Goal: Information Seeking & Learning: Learn about a topic

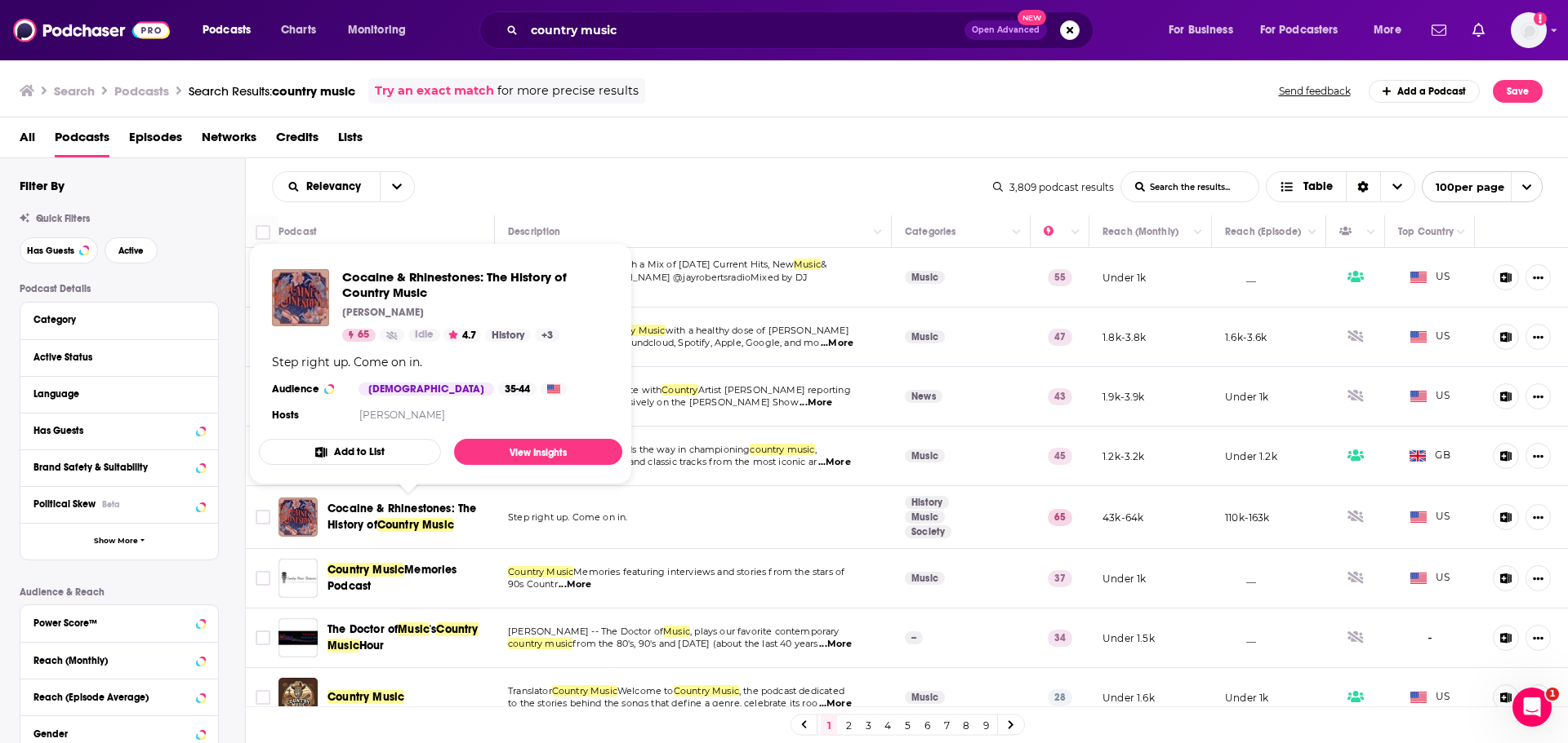
click at [382, 506] on span "Cocaine & Rhinestones: The History of" at bounding box center [402, 517] width 149 height 30
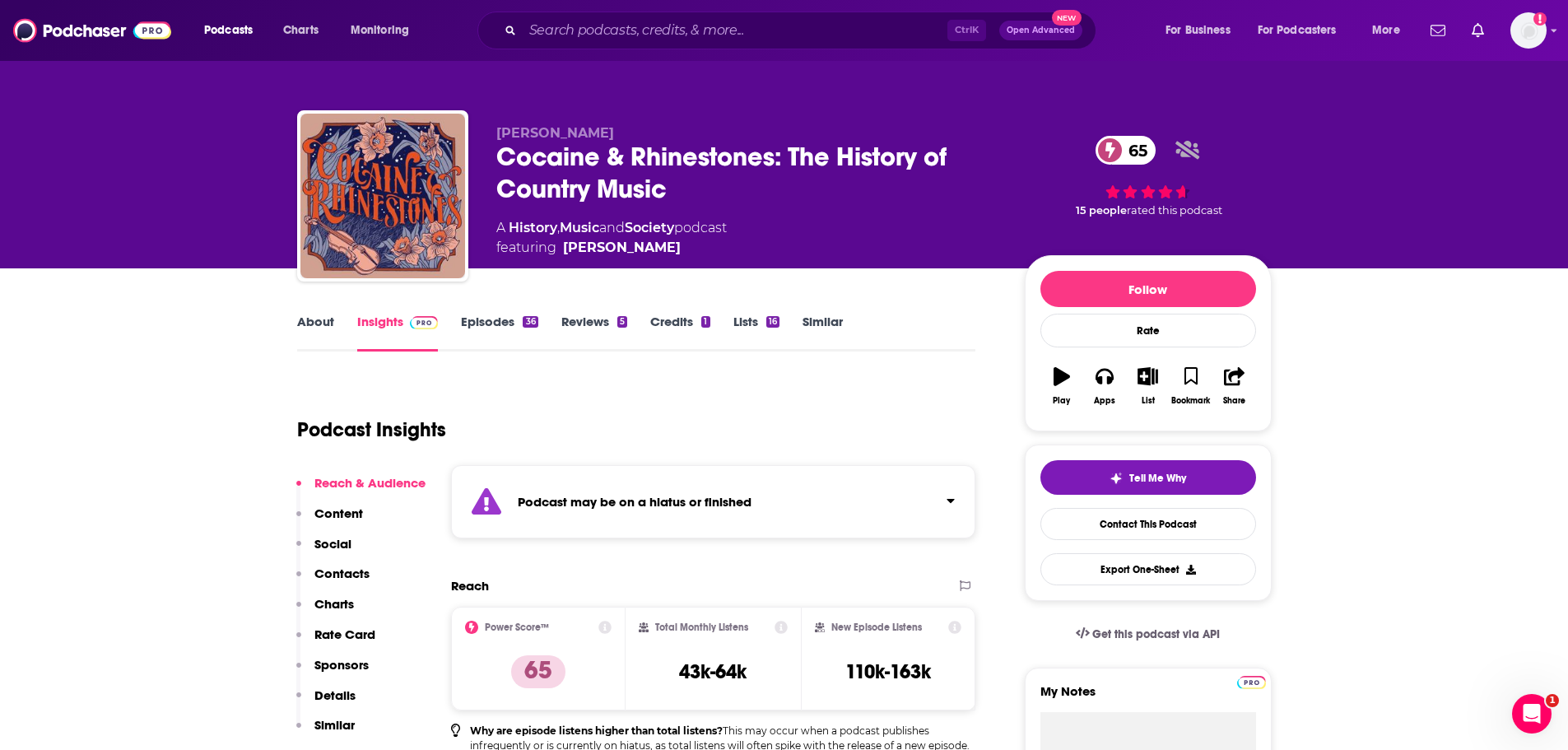
click at [316, 319] on link "About" at bounding box center [315, 333] width 37 height 38
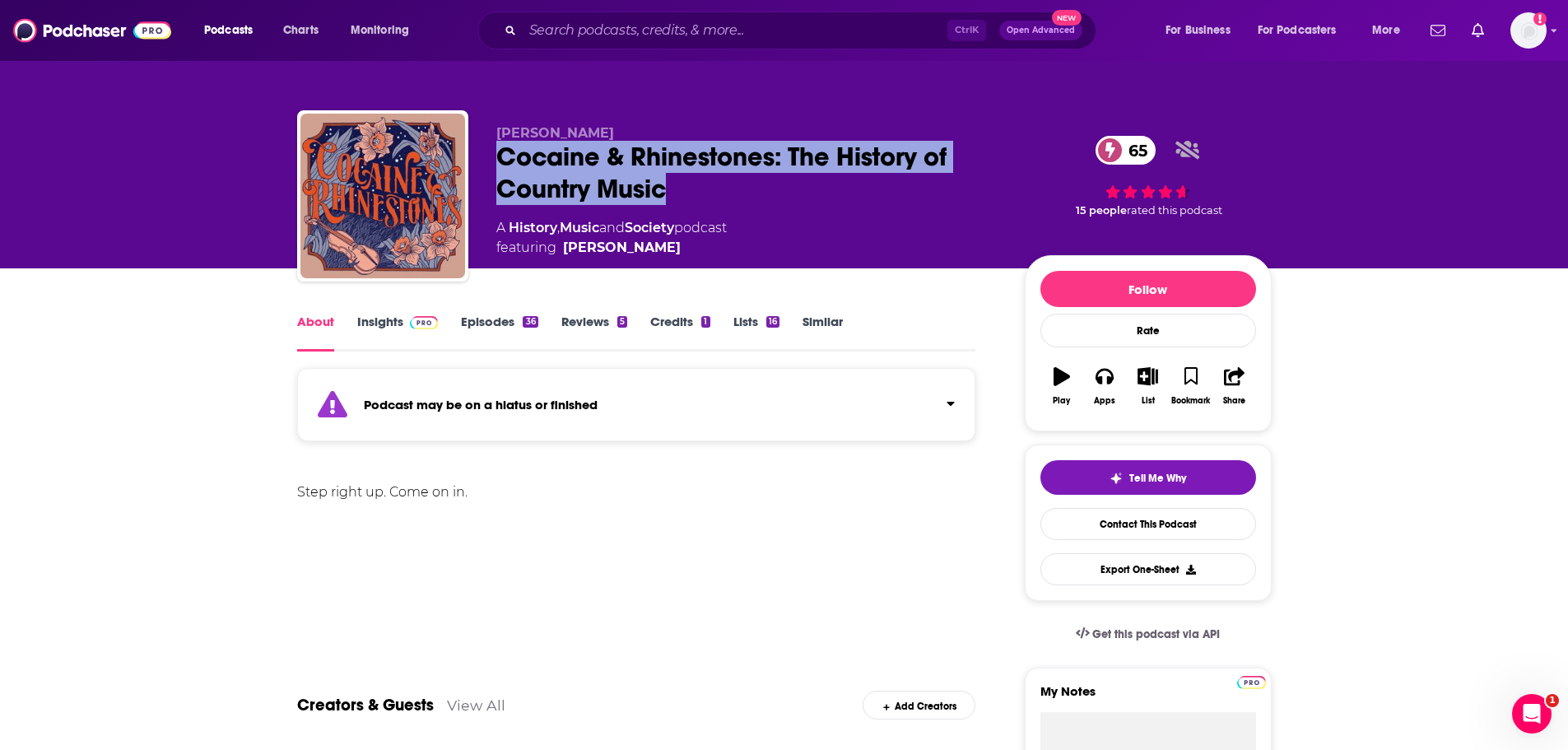
drag, startPoint x: 714, startPoint y: 188, endPoint x: 497, endPoint y: 154, distance: 219.6
click at [497, 154] on div "Cocaine & Rhinestones: The History of Country Music 65" at bounding box center [747, 172] width 502 height 65
click at [768, 32] on input "Search podcasts, credits, & more..." at bounding box center [735, 30] width 425 height 27
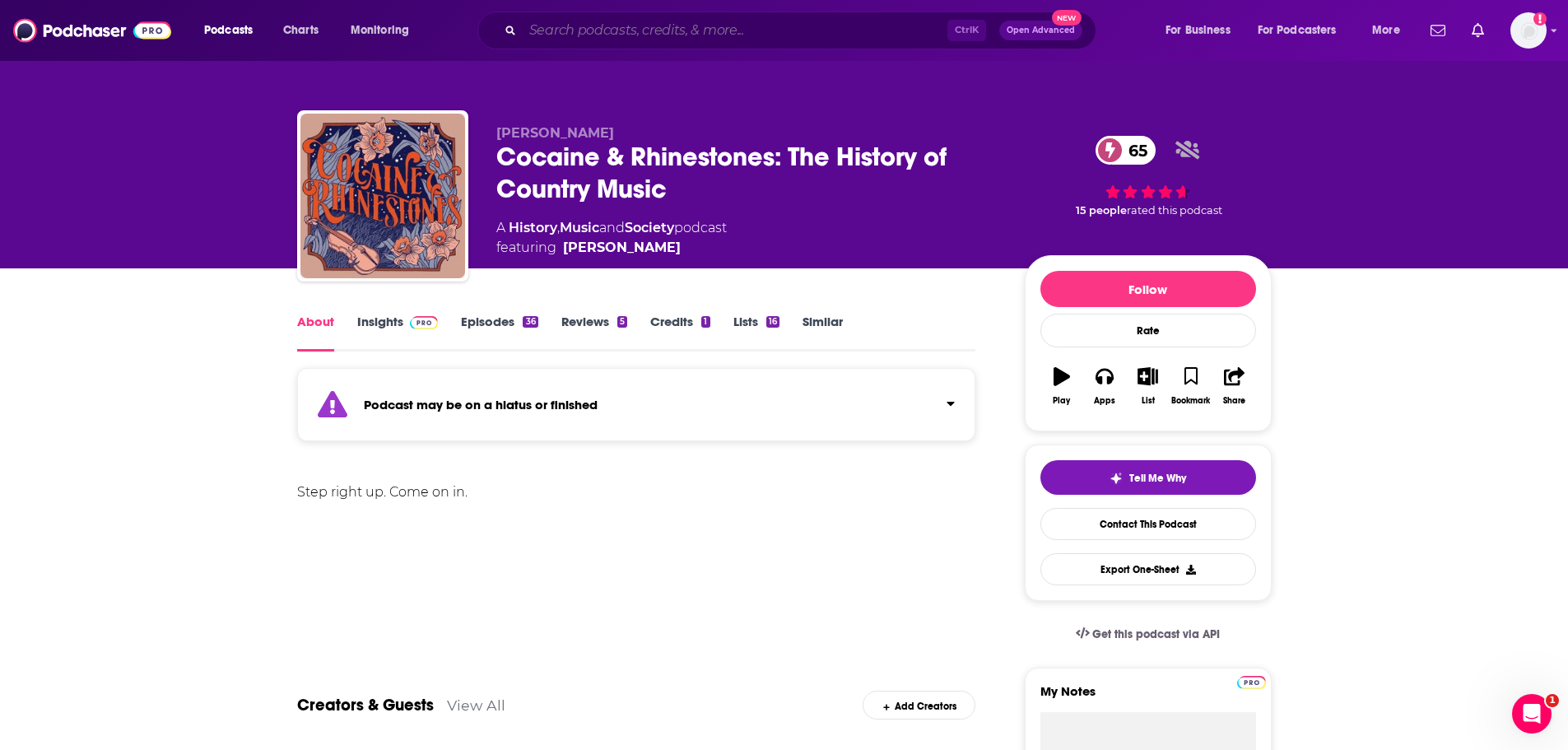
click at [744, 17] on input "Search podcasts, credits, & more..." at bounding box center [735, 30] width 425 height 27
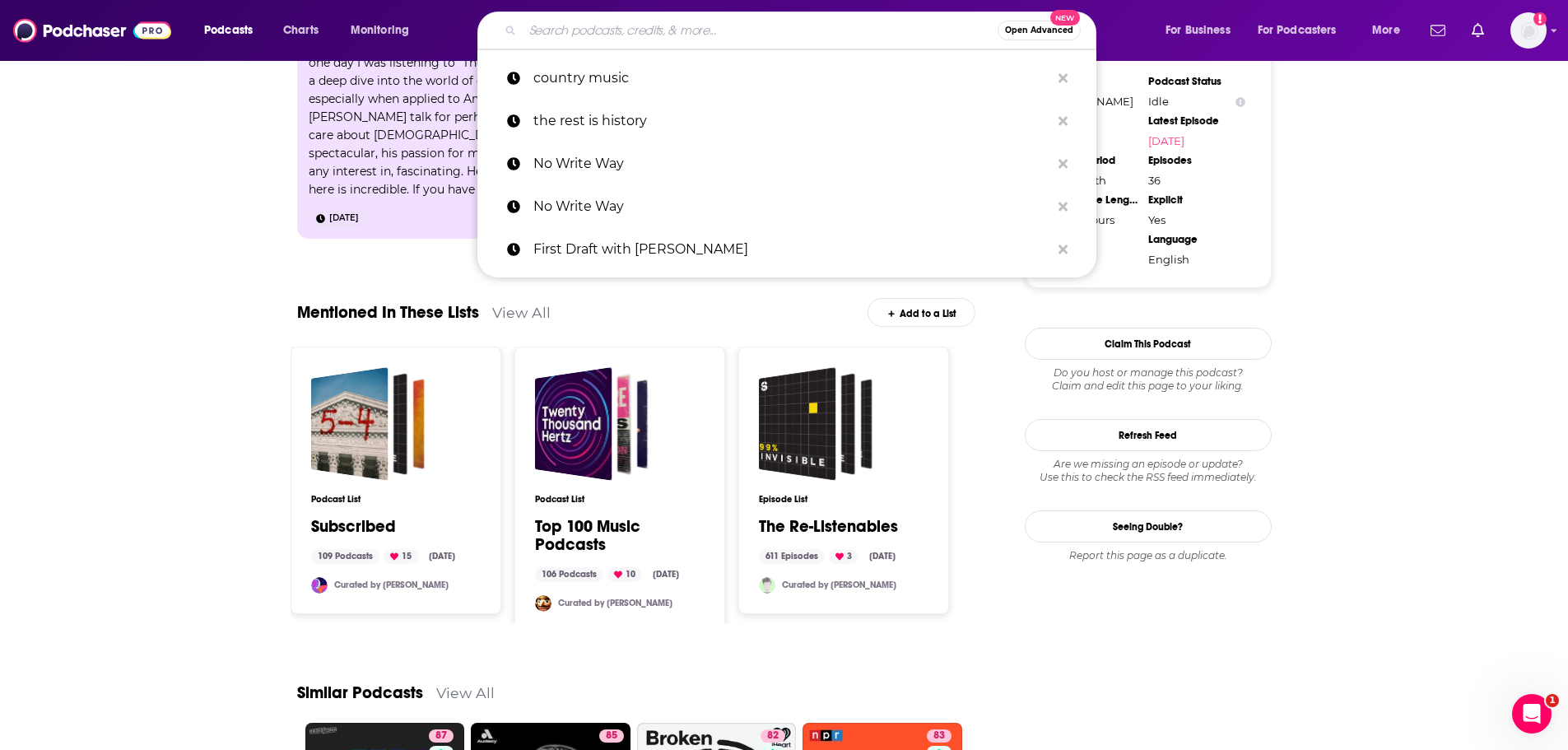
scroll to position [1922, 0]
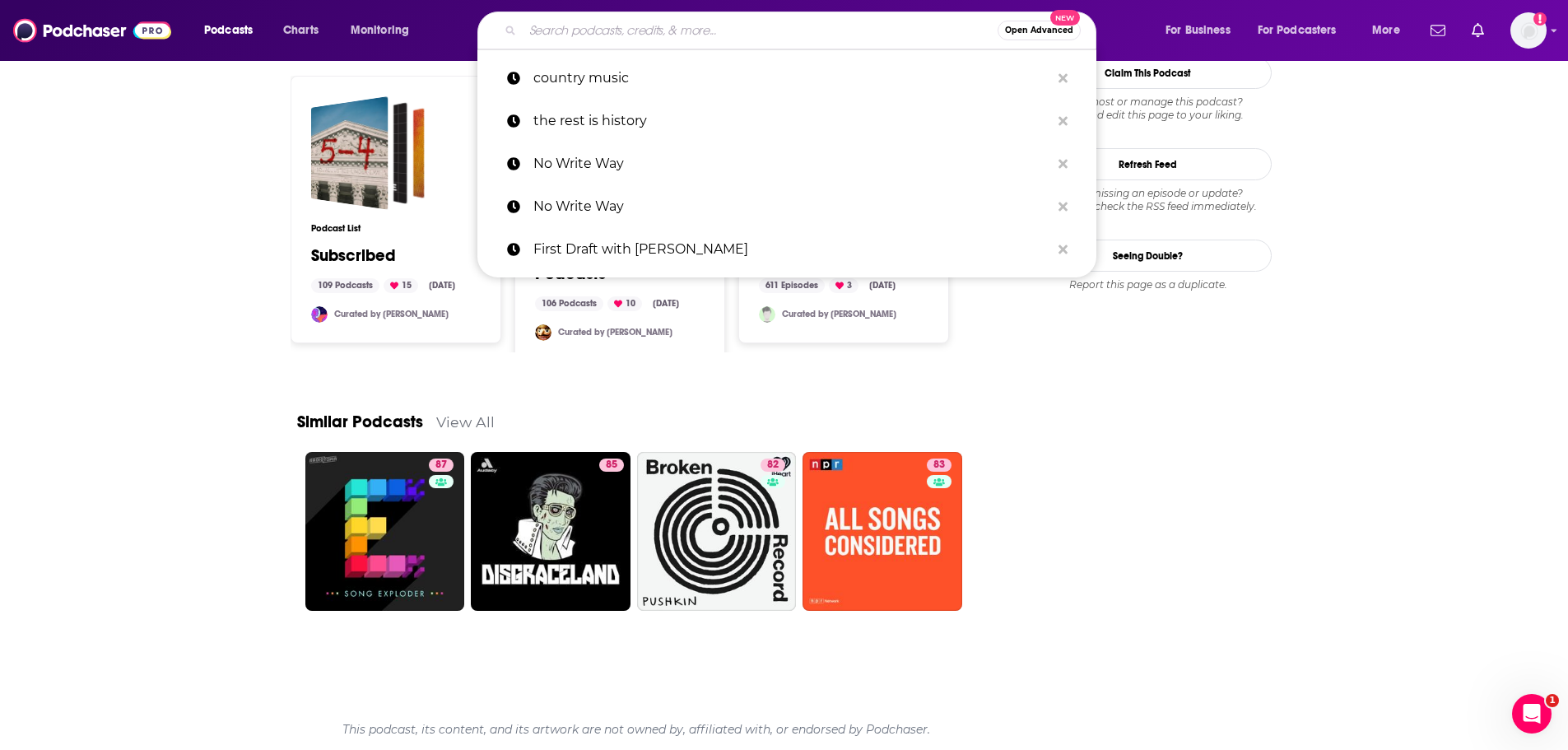
click at [476, 426] on link "View All" at bounding box center [465, 422] width 59 height 17
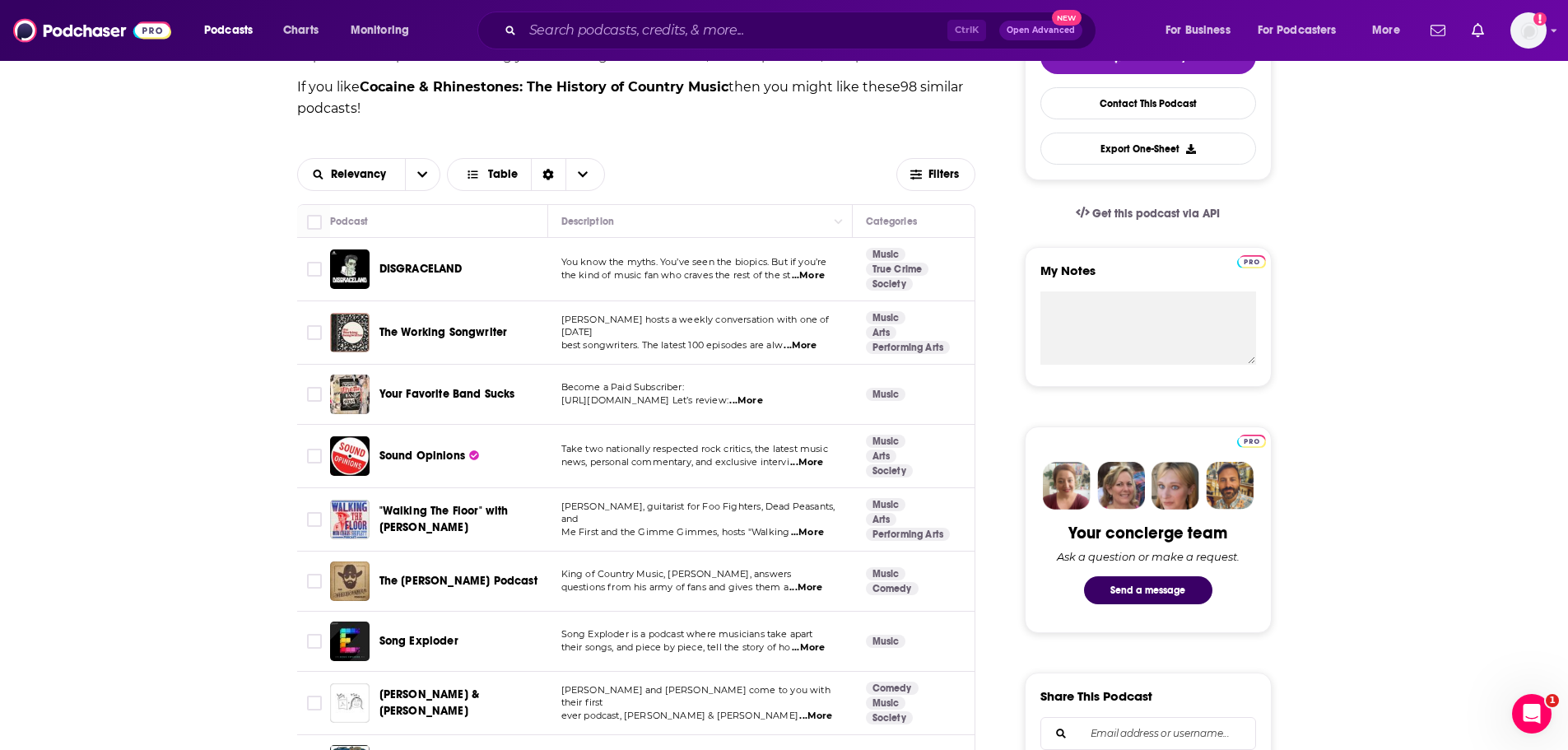
scroll to position [229, 0]
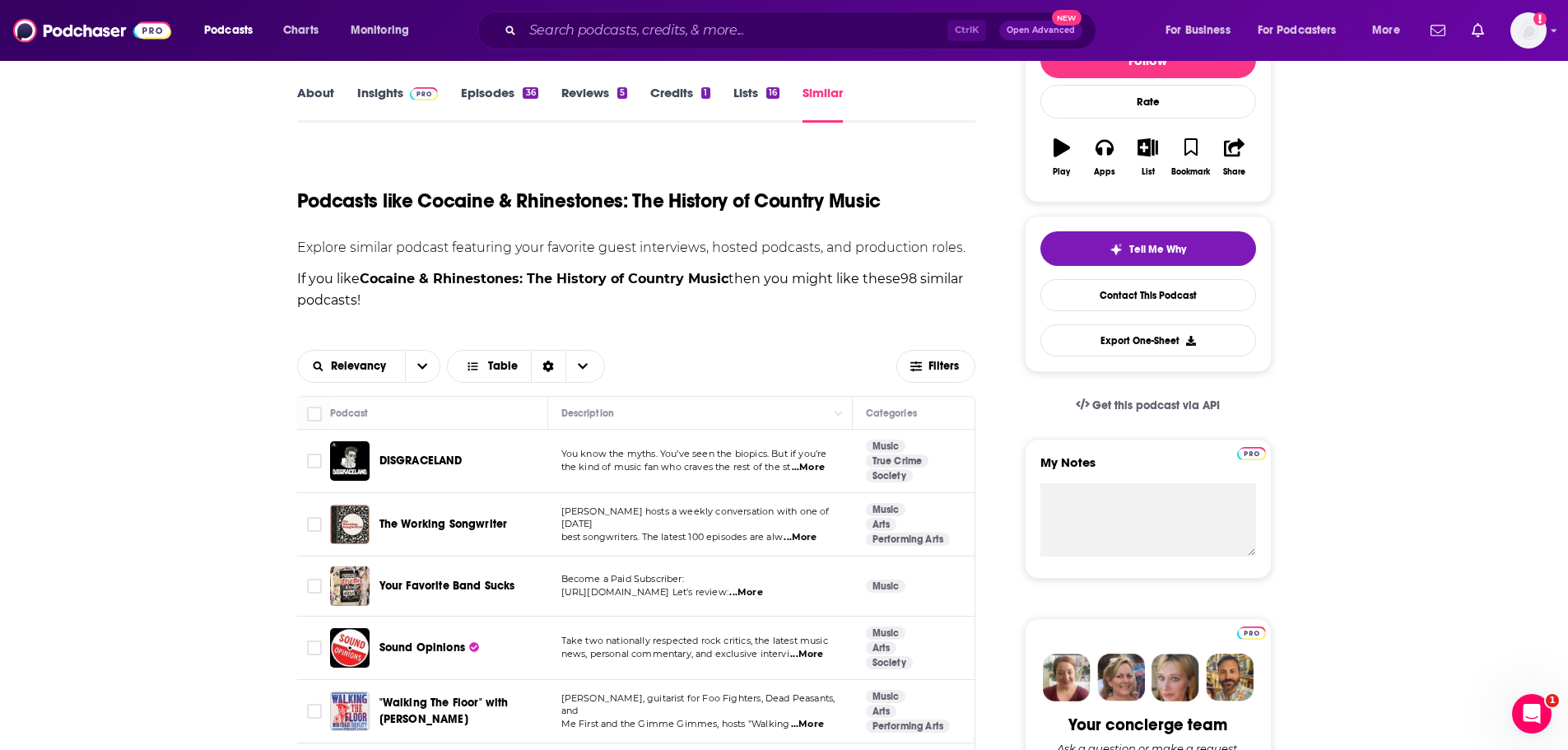
click at [813, 463] on span "...More" at bounding box center [808, 467] width 33 height 13
drag, startPoint x: 706, startPoint y: 438, endPoint x: 708, endPoint y: 461, distance: 23.1
click at [748, 466] on span "the kind of music fan who craves the rest of the st" at bounding box center [676, 466] width 230 height 11
click at [815, 469] on span "...More" at bounding box center [808, 467] width 33 height 13
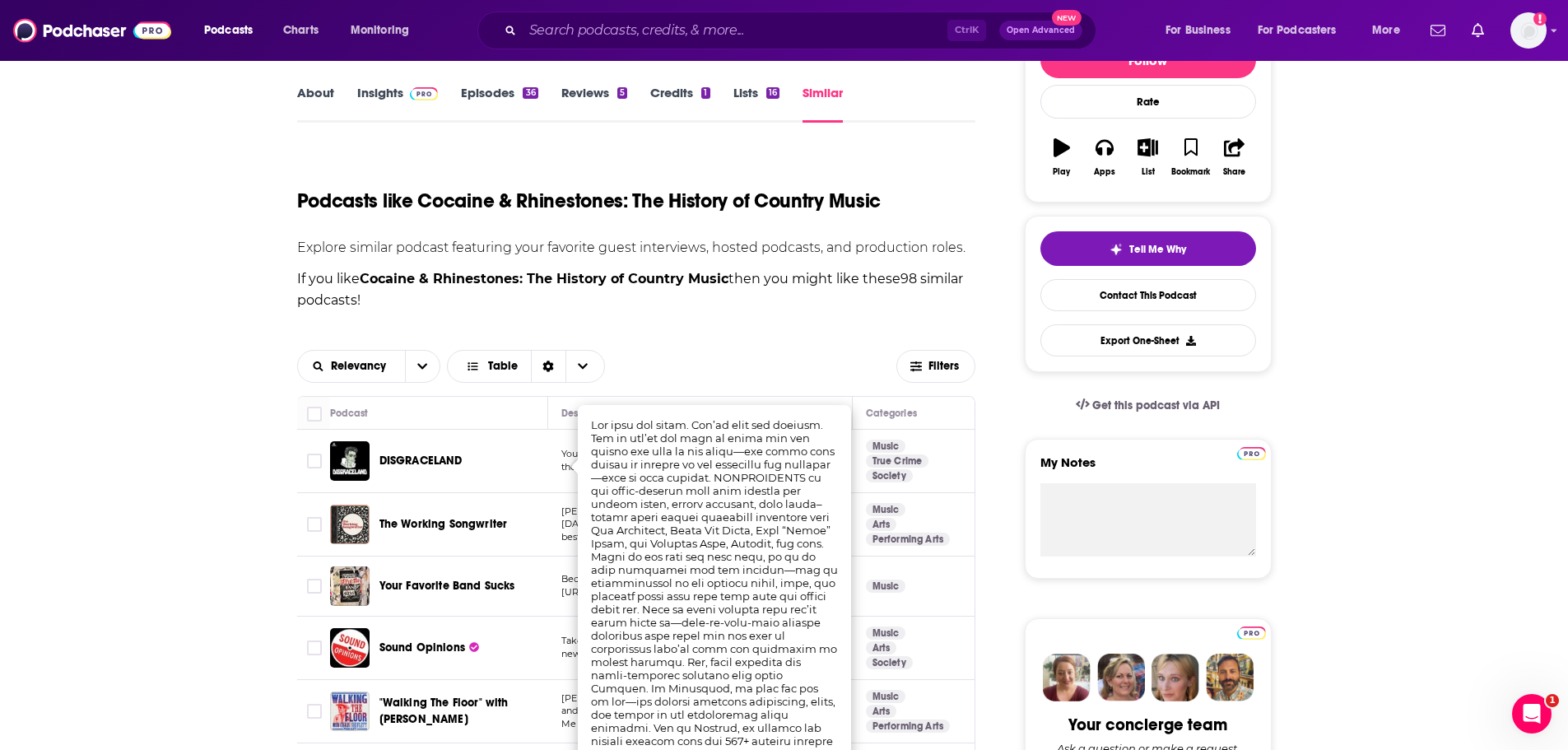
click at [1265, 435] on div "Get this podcast via API" at bounding box center [1148, 426] width 247 height 28
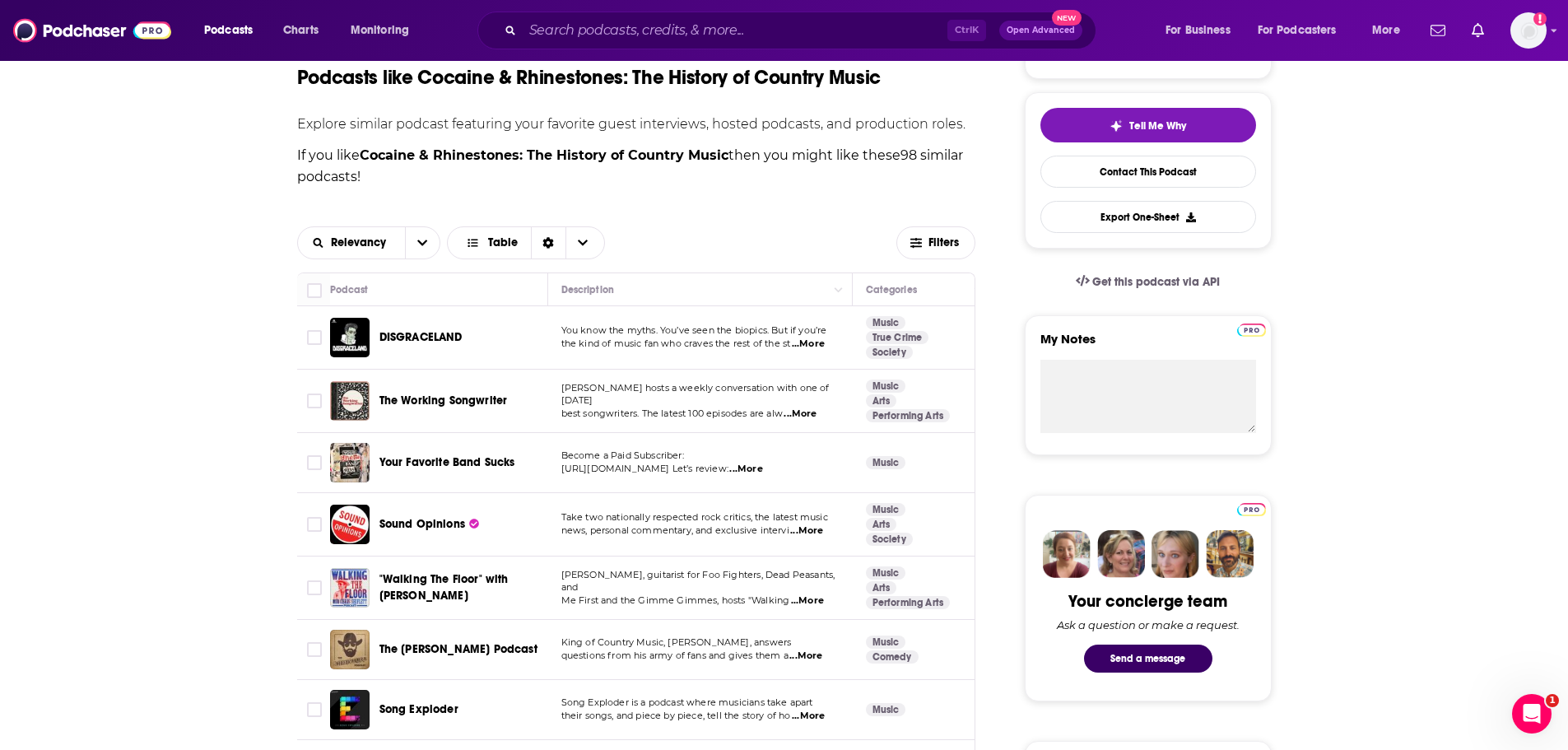
scroll to position [559, 0]
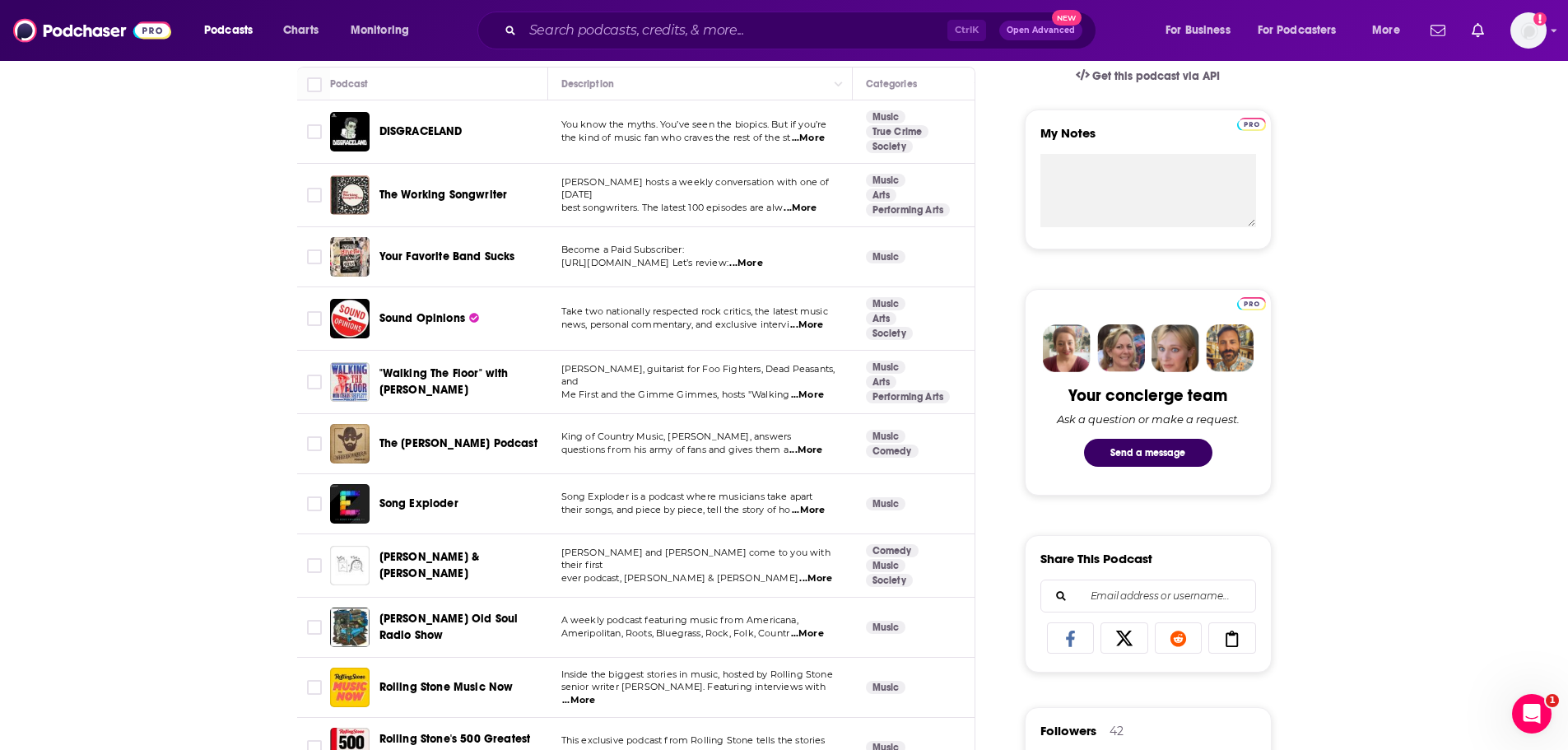
click at [815, 390] on span "...More" at bounding box center [807, 395] width 33 height 13
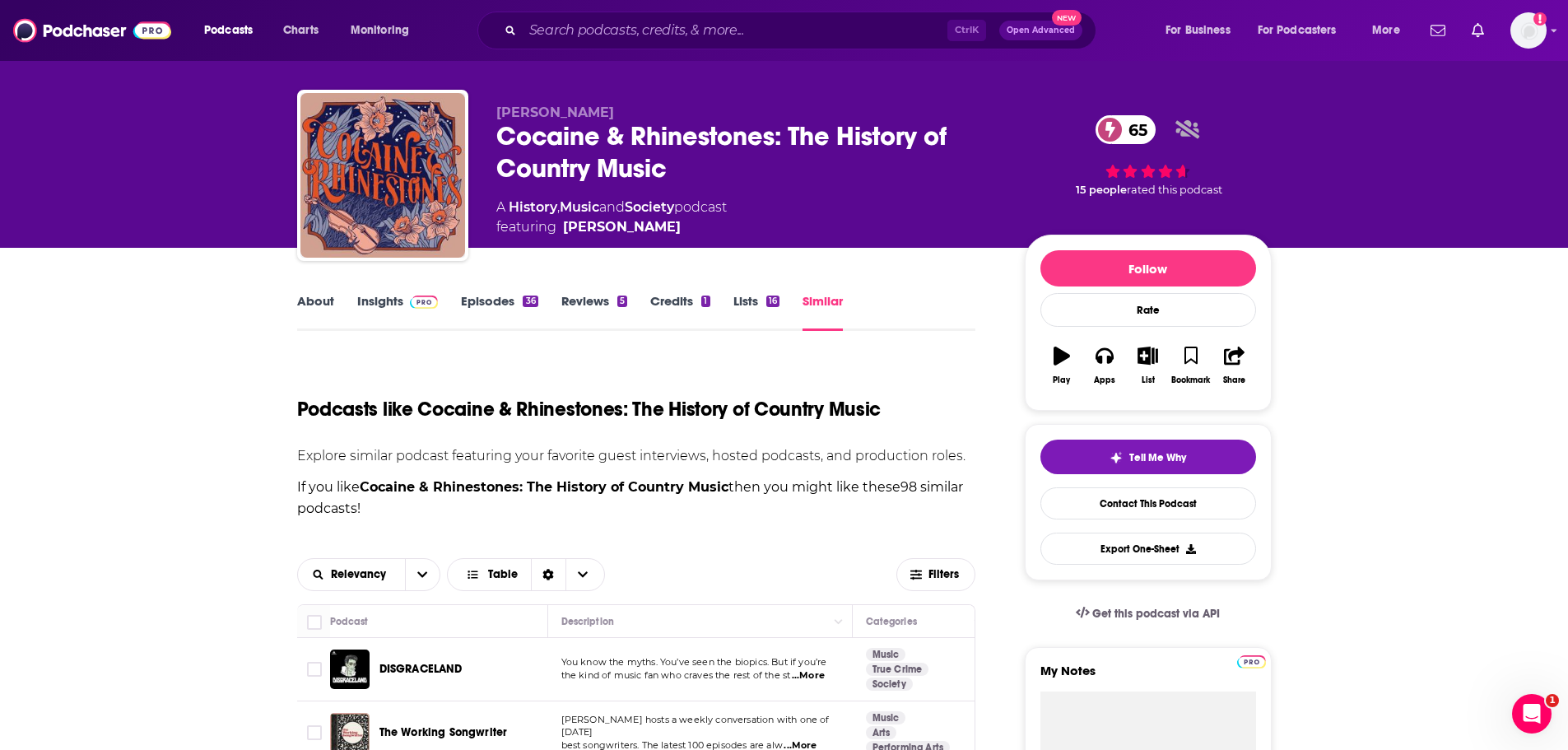
scroll to position [0, 0]
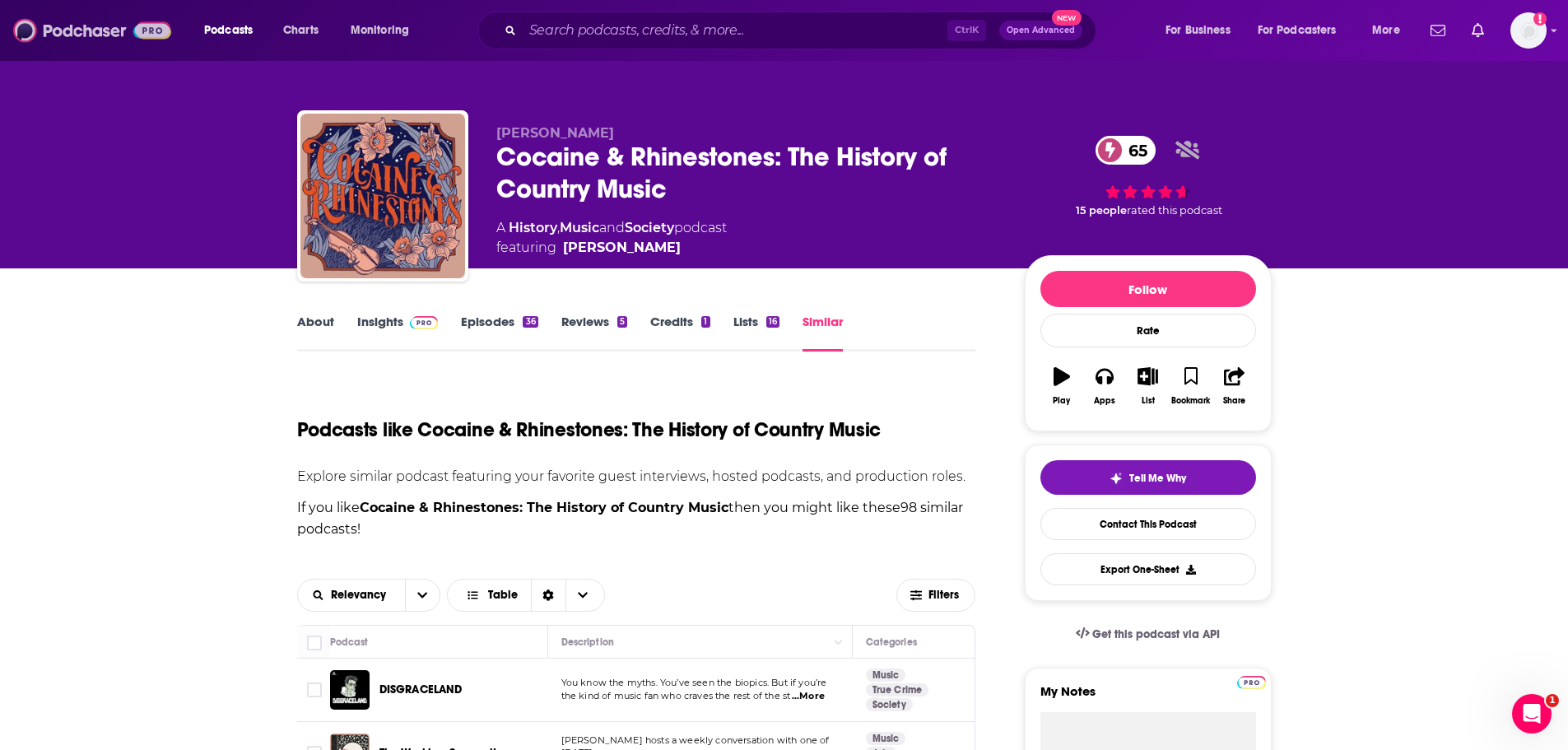
click at [103, 37] on img at bounding box center [91, 30] width 158 height 31
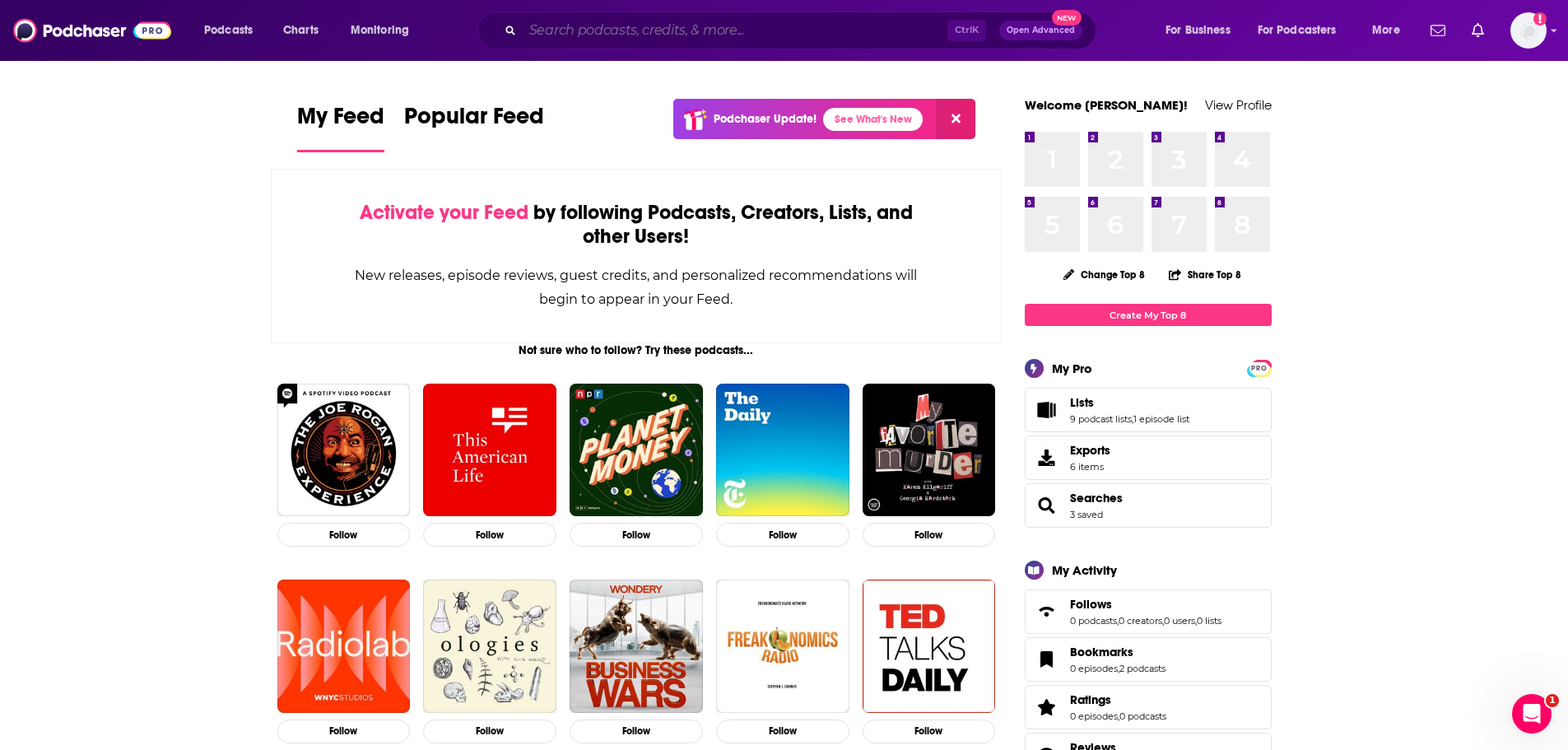
click at [824, 28] on input "Search podcasts, credits, & more..." at bounding box center [735, 30] width 425 height 27
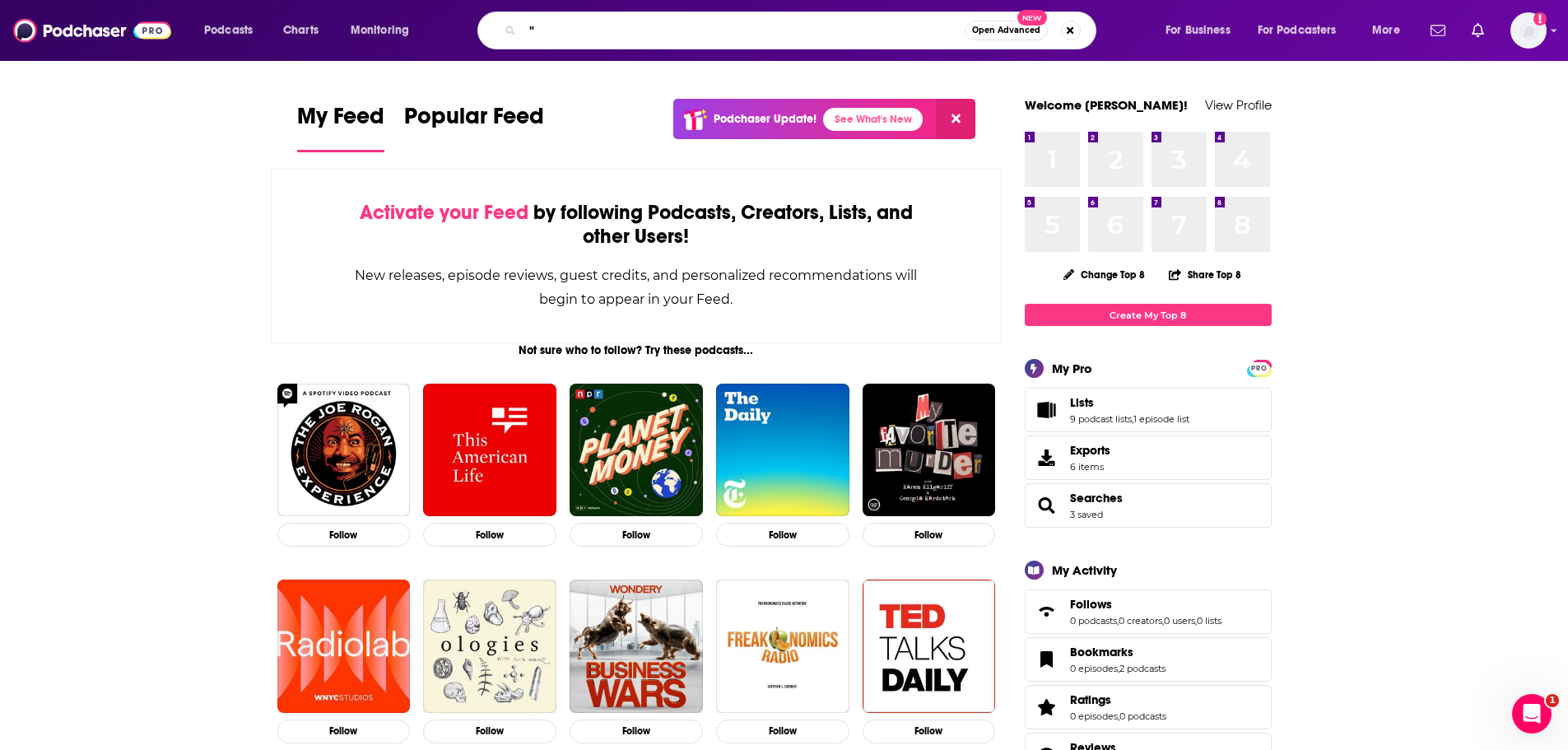
click at [629, 35] on input """ at bounding box center [744, 30] width 442 height 27
click at [629, 36] on input """ at bounding box center [744, 30] width 442 height 27
click at [631, 36] on input """ at bounding box center [744, 30] width 442 height 27
paste input "The Country Music Media Podcast"
type input "The Country Music Media Podcast"
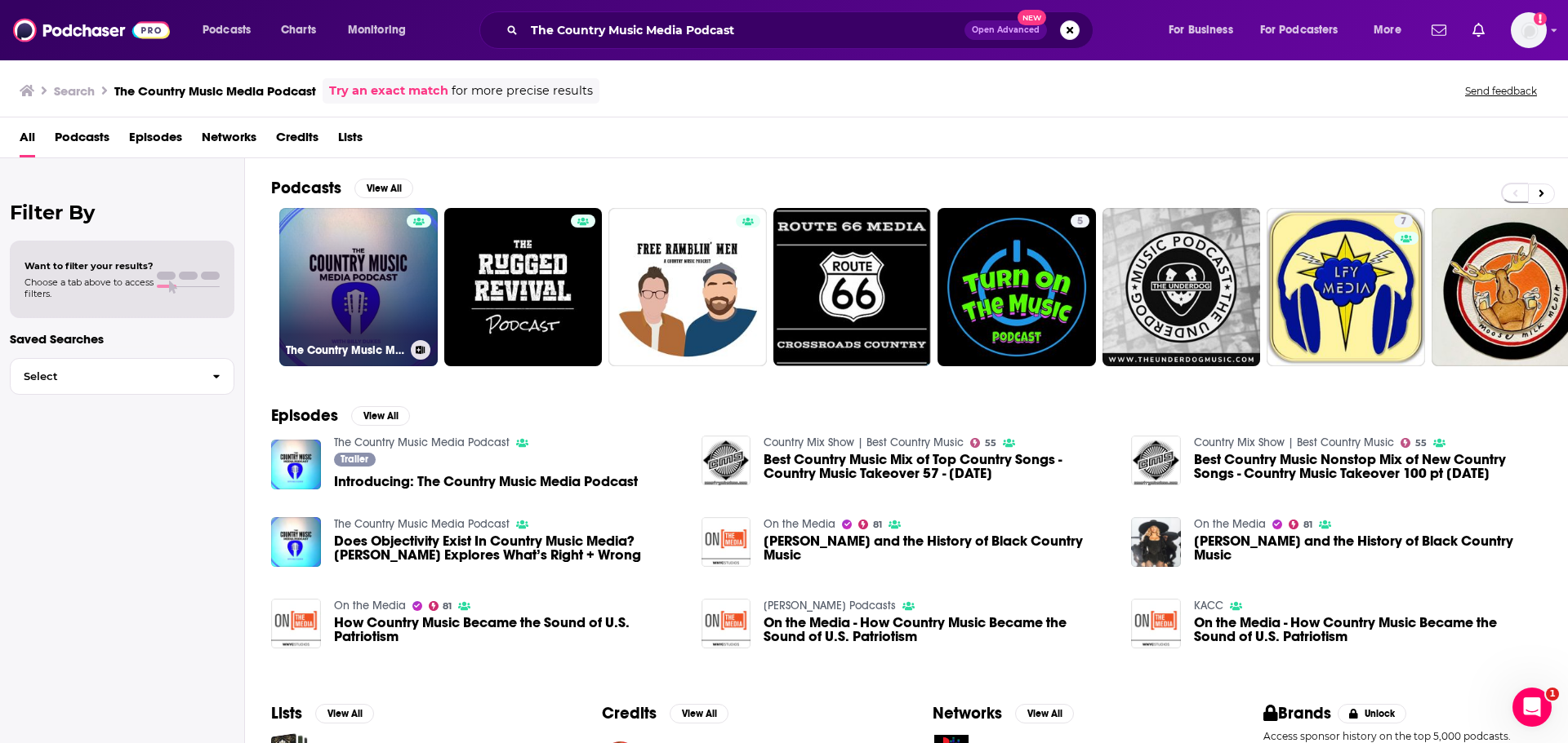
click at [331, 284] on link "The Country Music Media Podcast" at bounding box center [358, 287] width 158 height 158
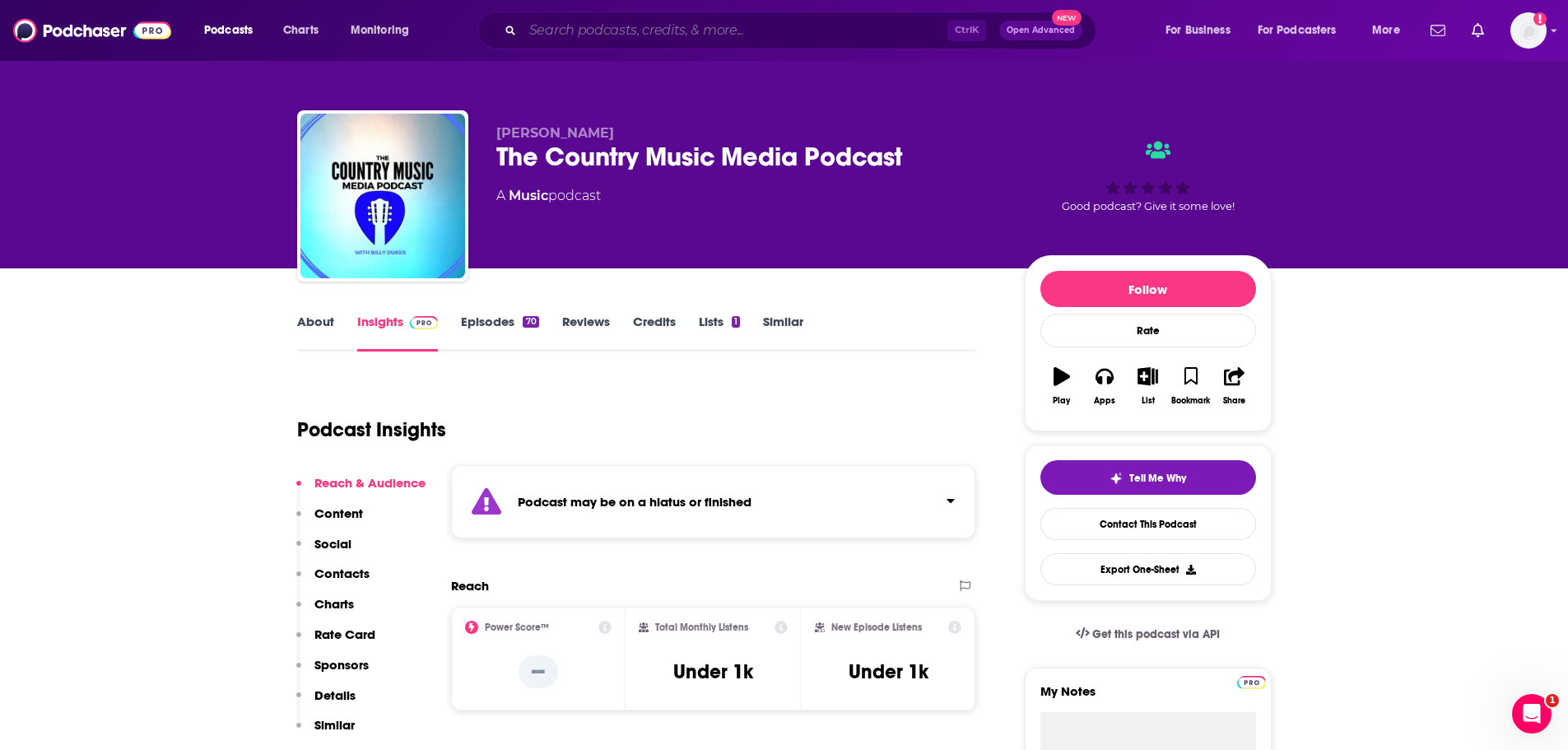
click at [566, 27] on input "Search podcasts, credits, & more..." at bounding box center [735, 30] width 425 height 27
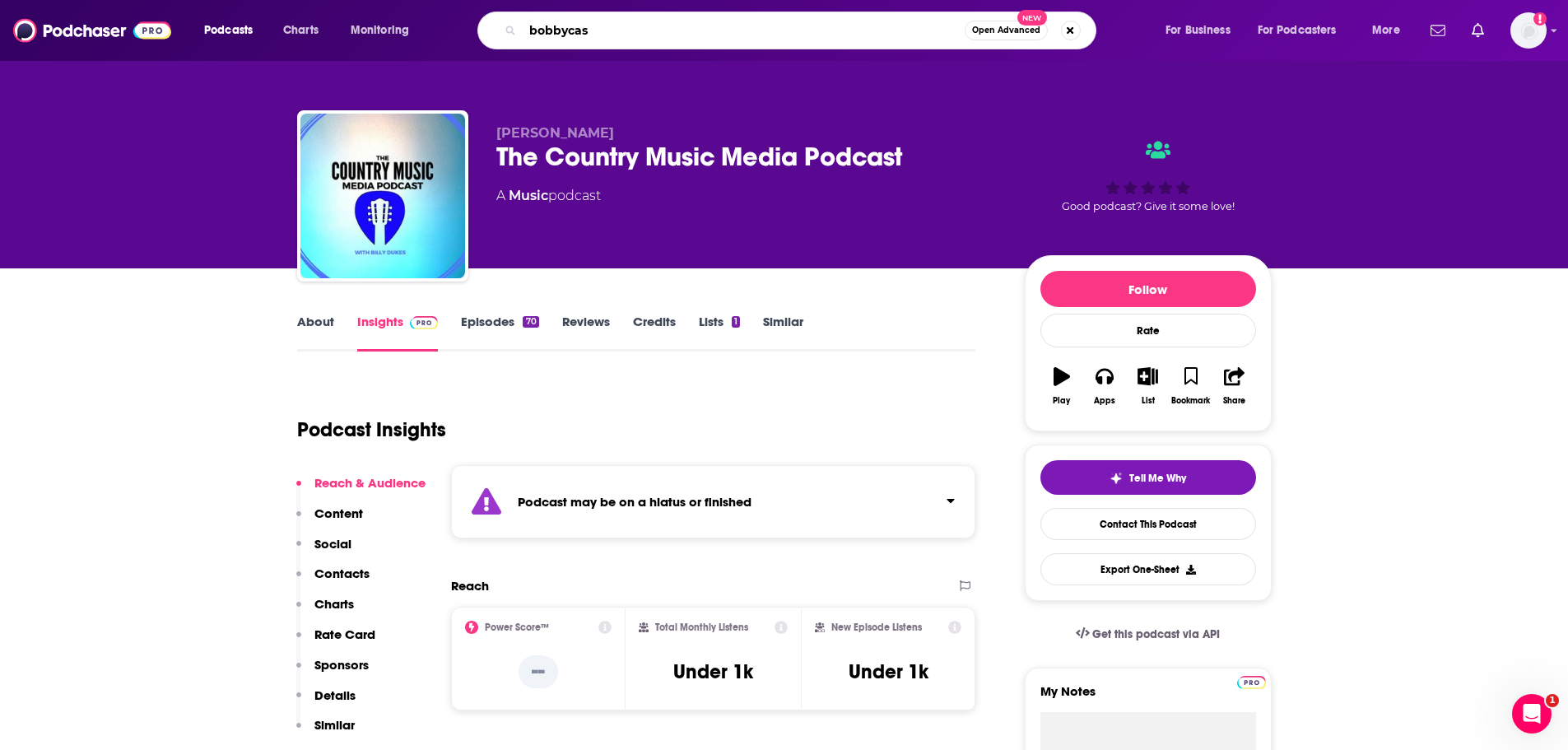
type input "bobbycast"
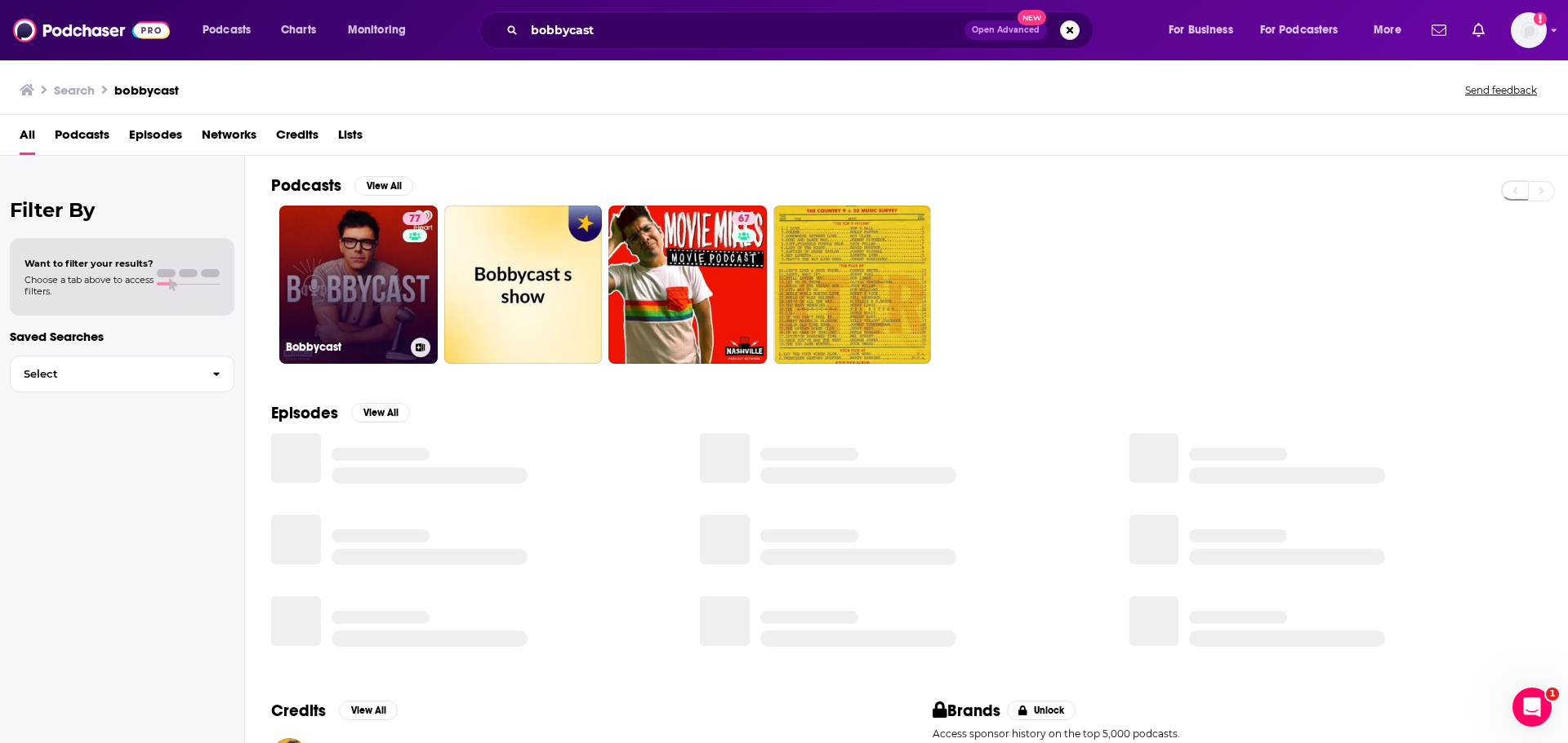
click at [314, 264] on link "77 Bobbycast" at bounding box center [358, 284] width 158 height 158
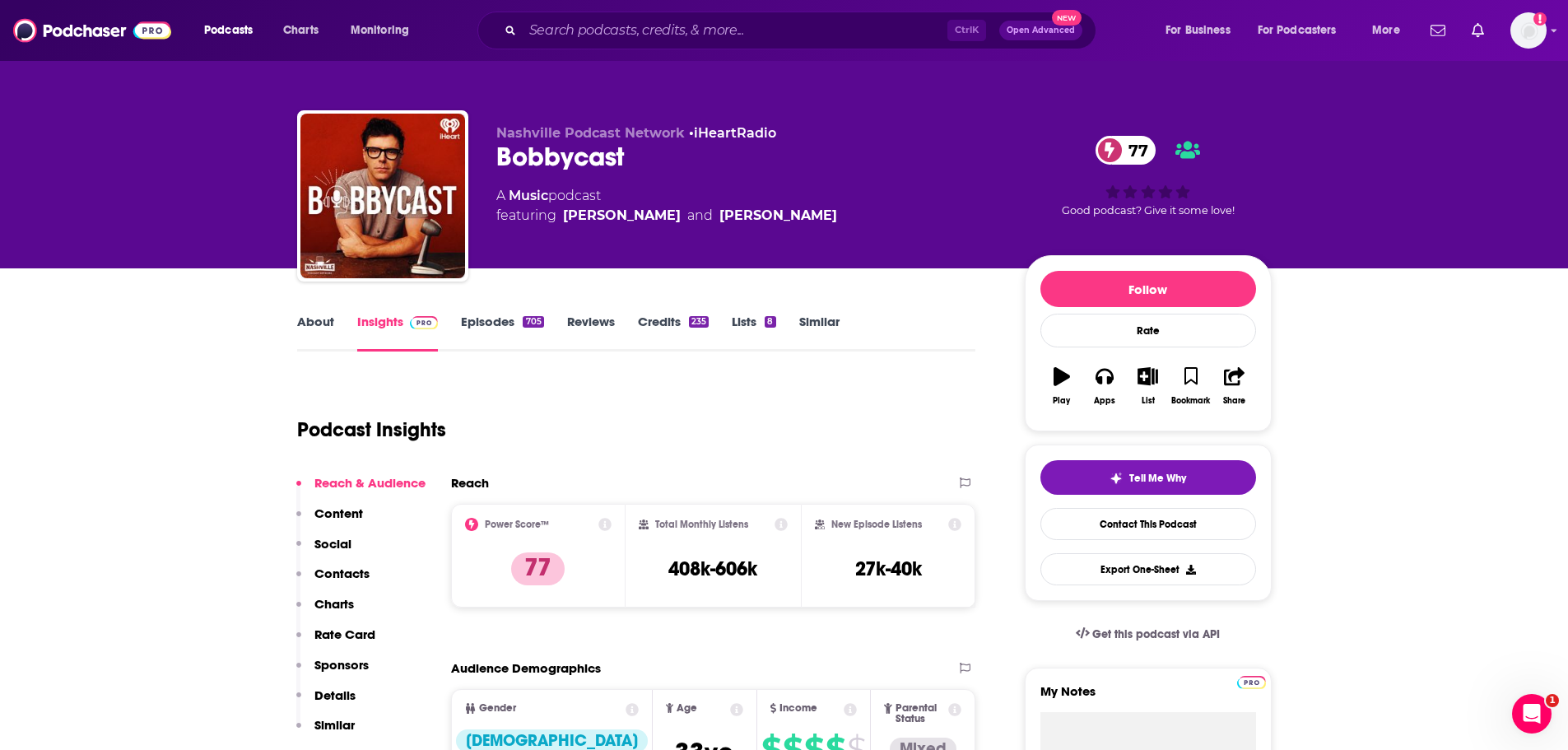
click at [320, 324] on link "About" at bounding box center [315, 333] width 37 height 38
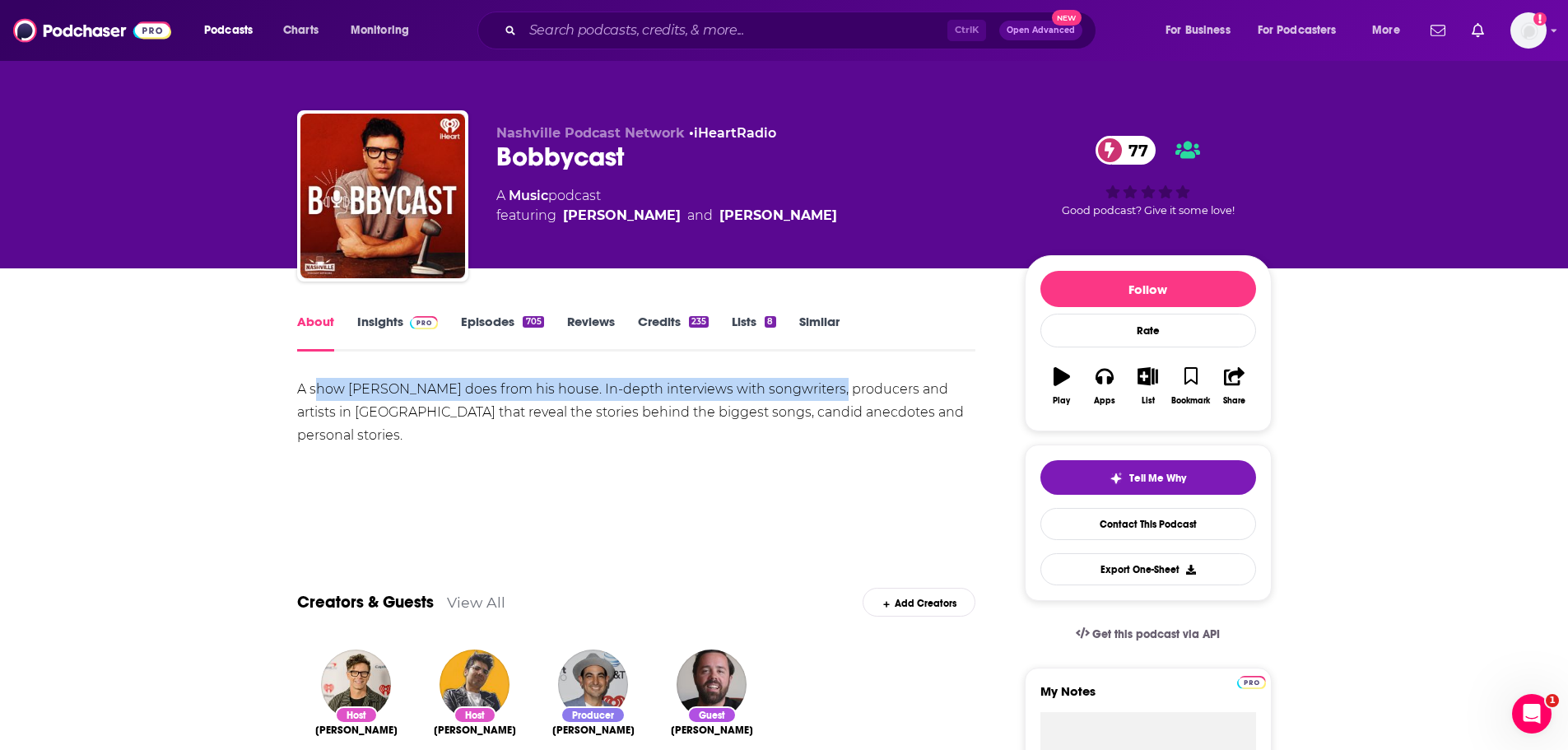
drag, startPoint x: 318, startPoint y: 384, endPoint x: 826, endPoint y: 384, distance: 508.0
click at [826, 384] on div "A show [PERSON_NAME] does from his house. In-depth interviews with songwriters,…" at bounding box center [637, 413] width 679 height 69
click at [396, 322] on link "Insights" at bounding box center [398, 333] width 82 height 38
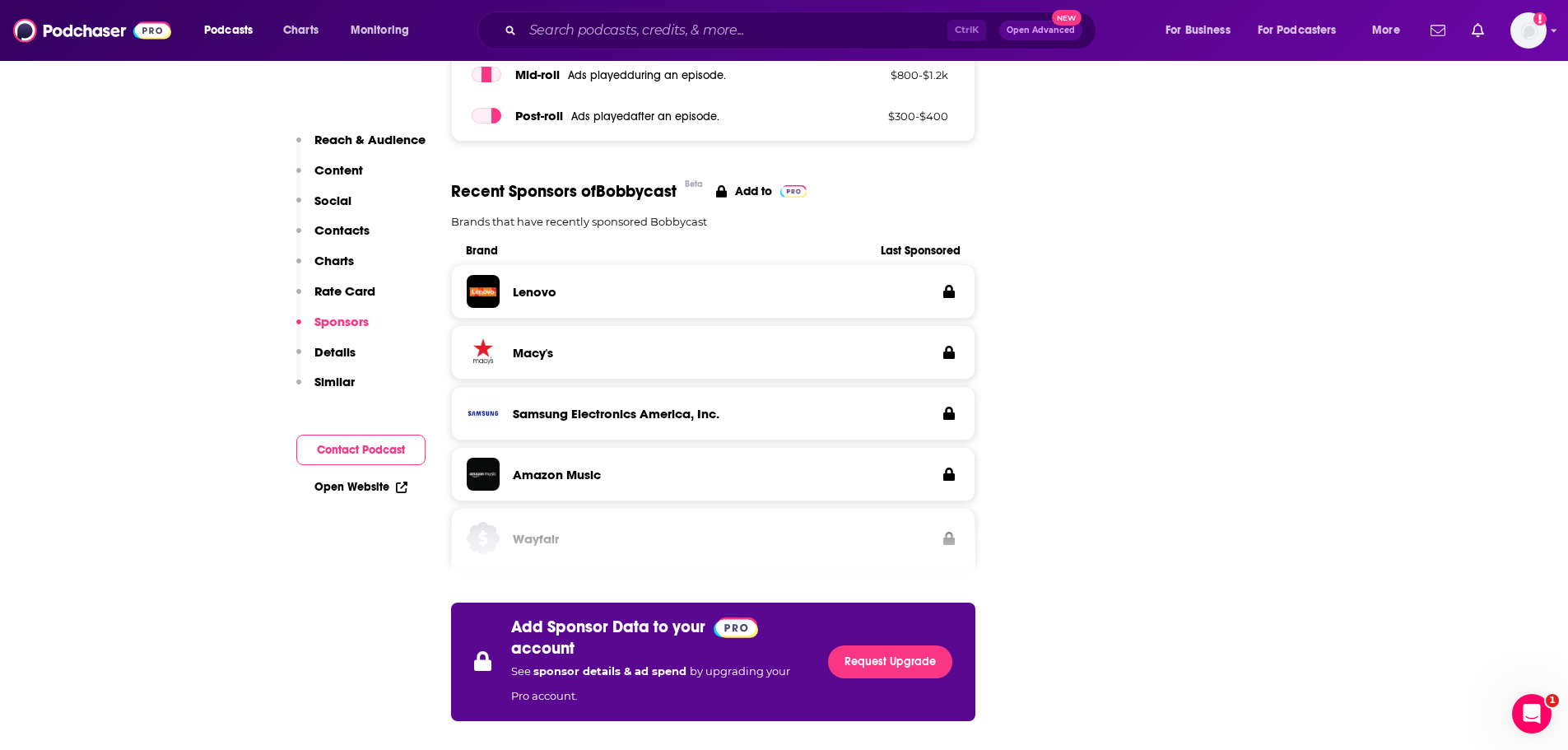
scroll to position [2718, 0]
